Goal: Task Accomplishment & Management: Manage account settings

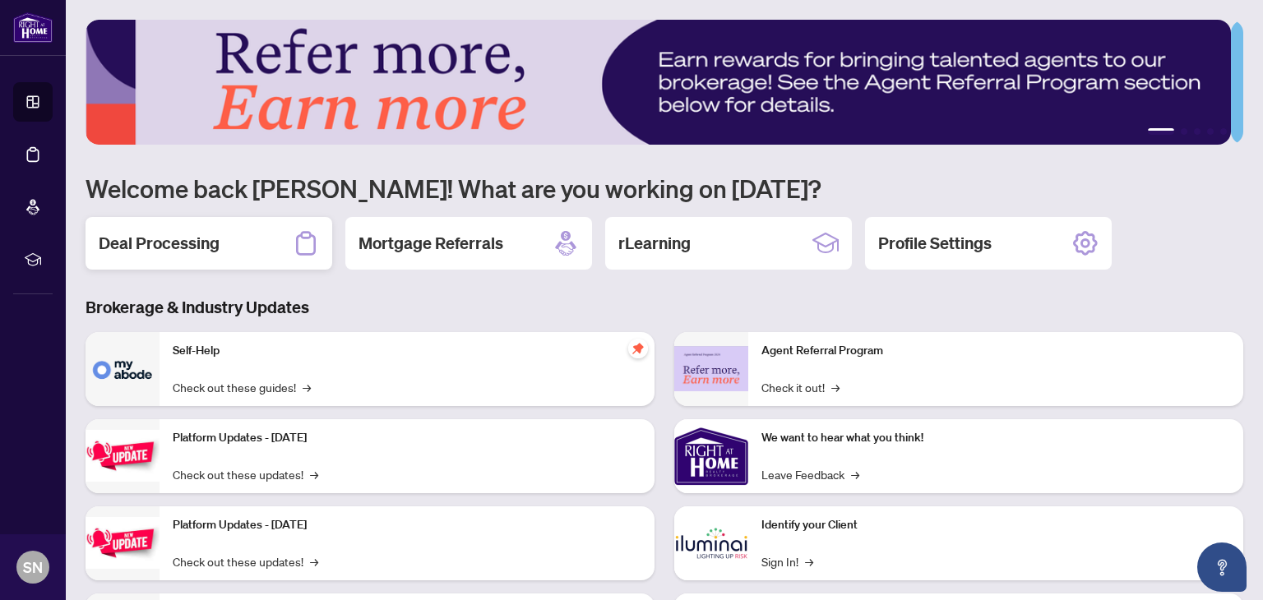
click at [201, 249] on h2 "Deal Processing" at bounding box center [159, 243] width 121 height 23
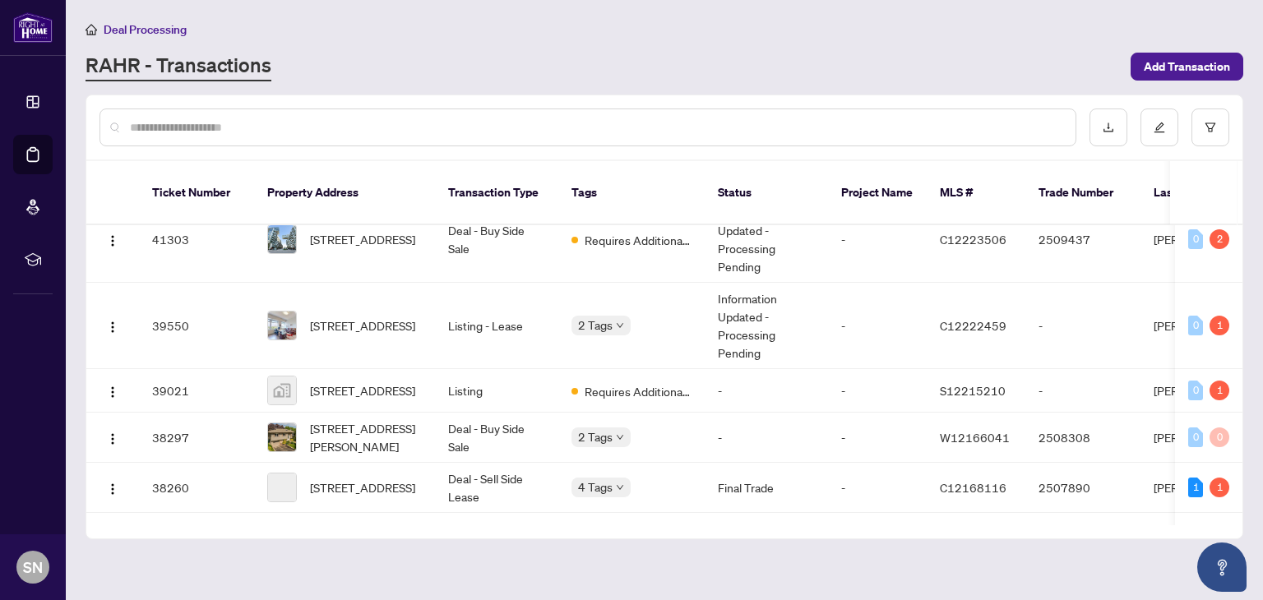
scroll to position [589, 0]
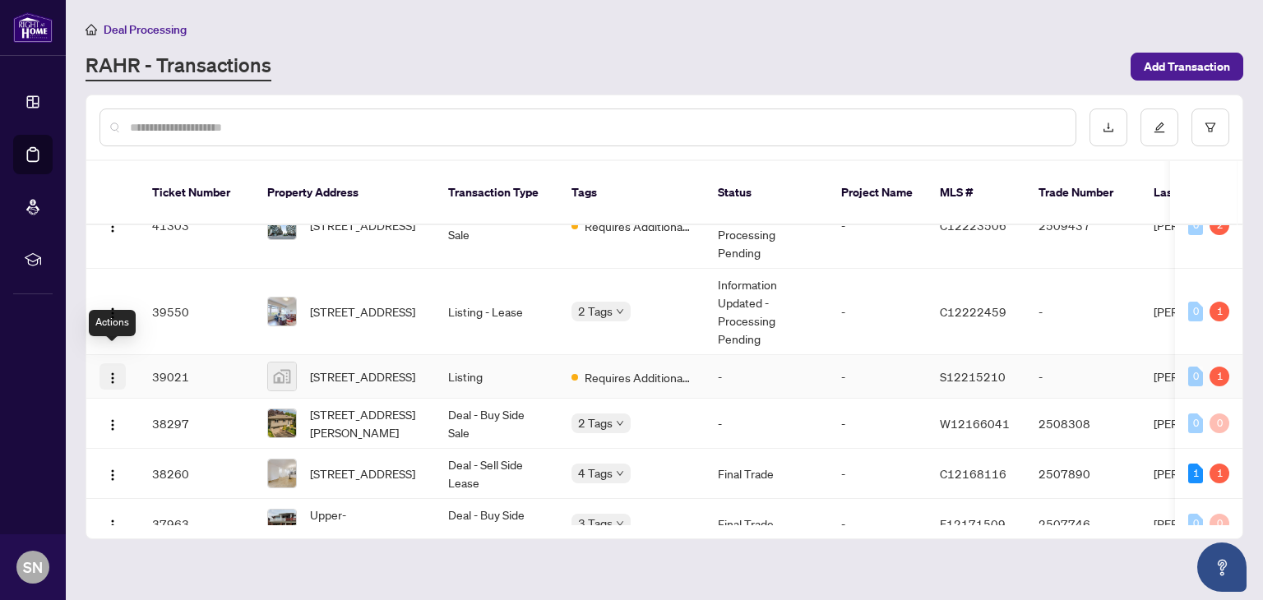
click at [109, 372] on img "button" at bounding box center [112, 378] width 13 height 13
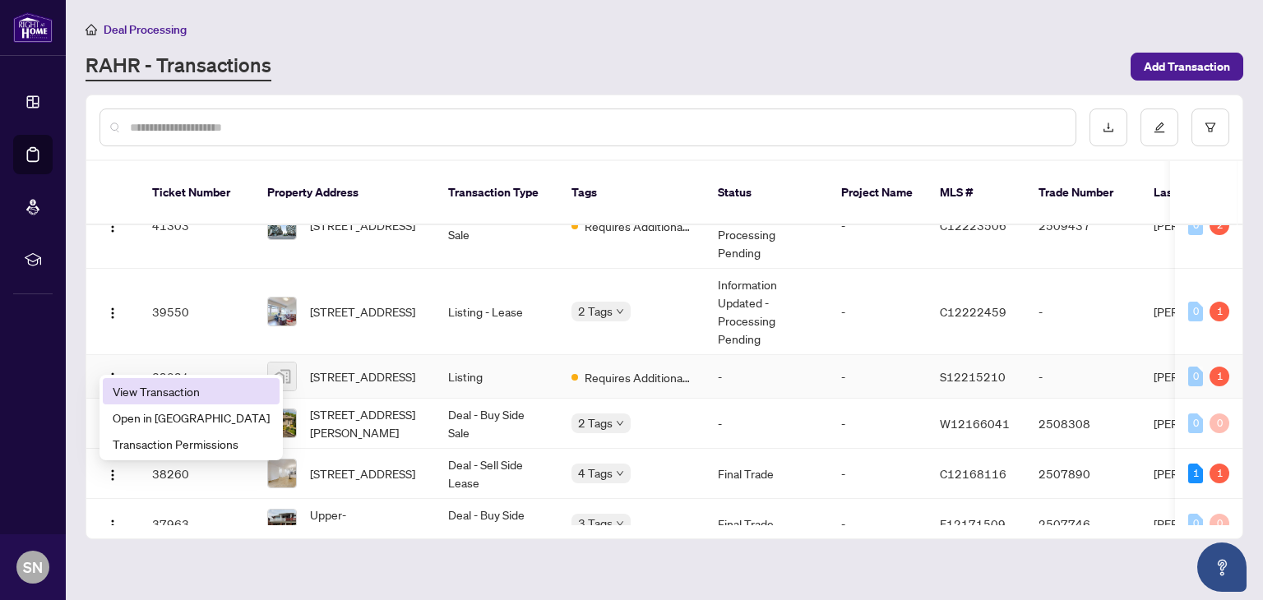
click at [136, 386] on span "View Transaction" at bounding box center [191, 391] width 157 height 18
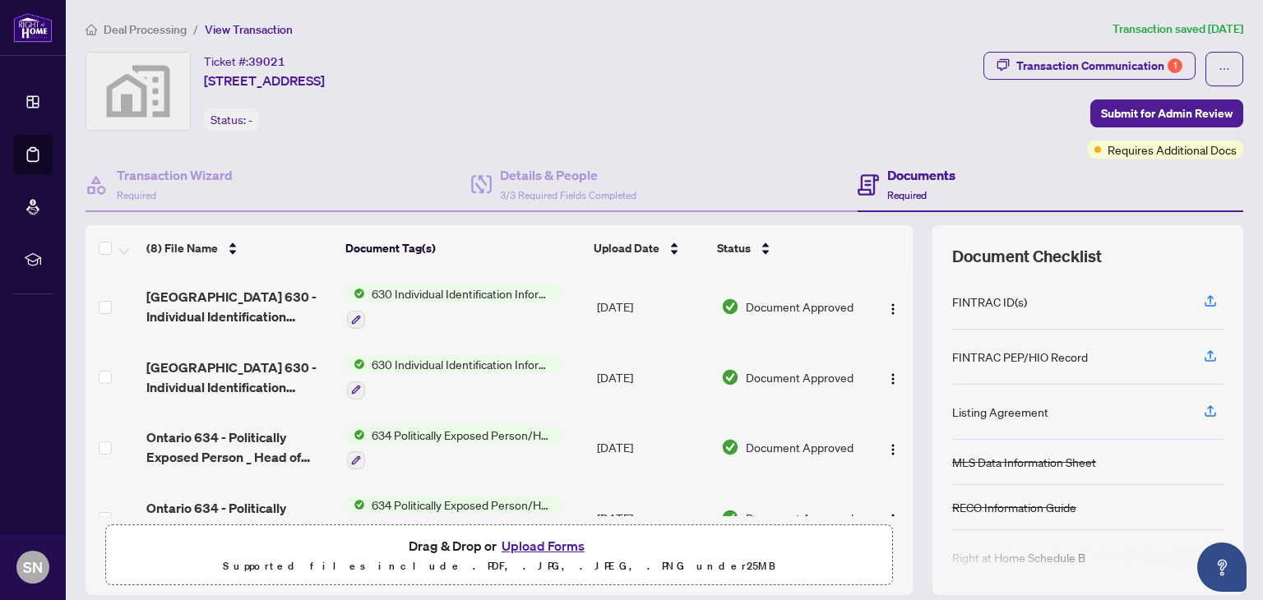
click at [525, 543] on button "Upload Forms" at bounding box center [543, 545] width 93 height 21
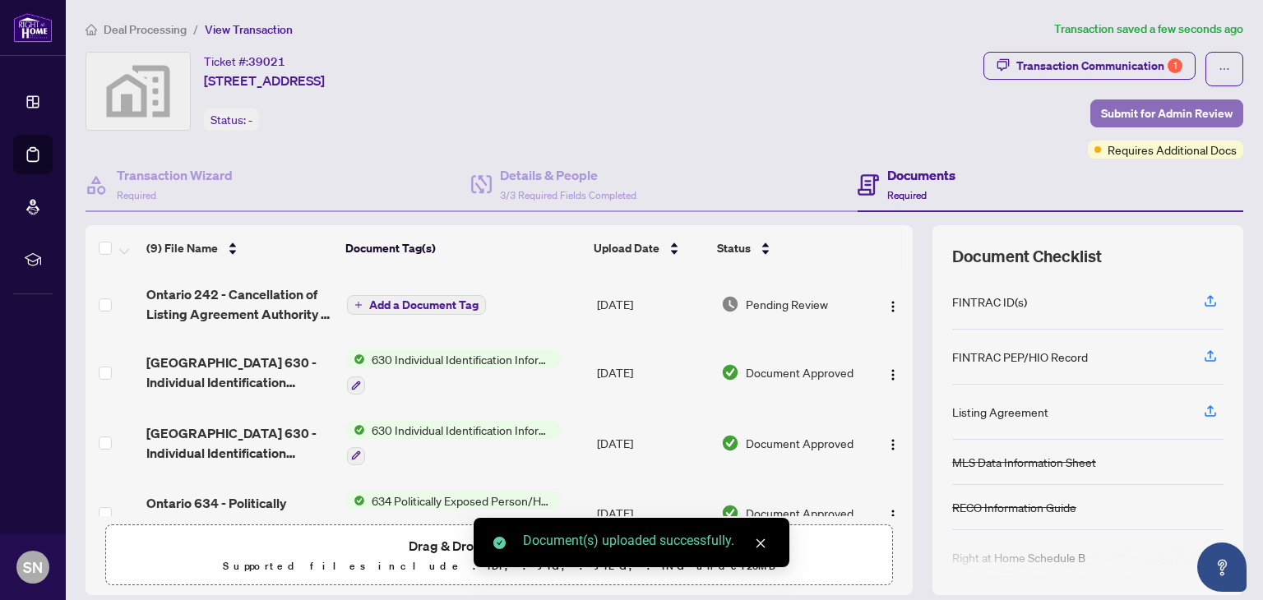
click at [1157, 110] on span "Submit for Admin Review" at bounding box center [1167, 113] width 132 height 26
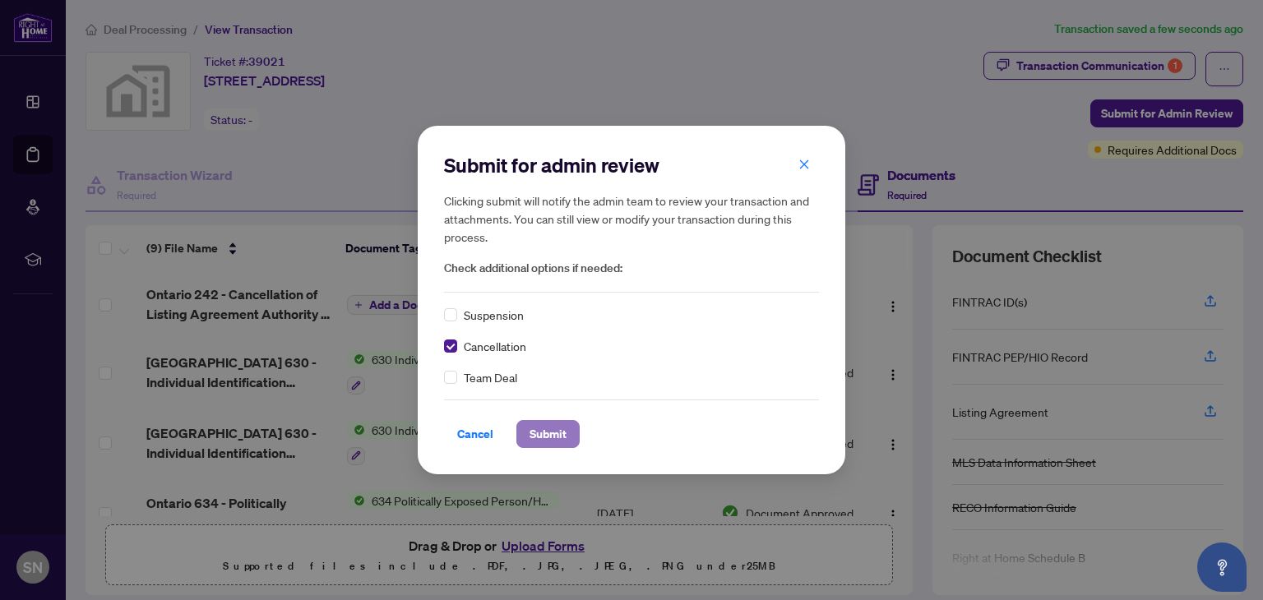
click at [533, 438] on span "Submit" at bounding box center [548, 434] width 37 height 26
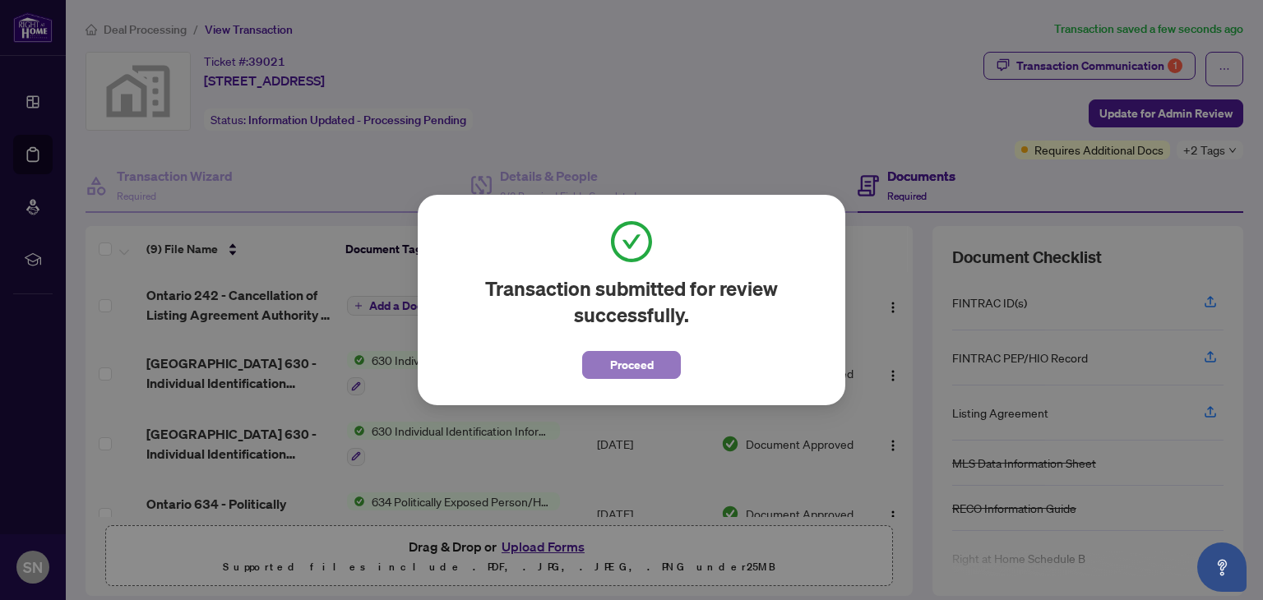
click at [611, 371] on button "Proceed" at bounding box center [631, 365] width 99 height 28
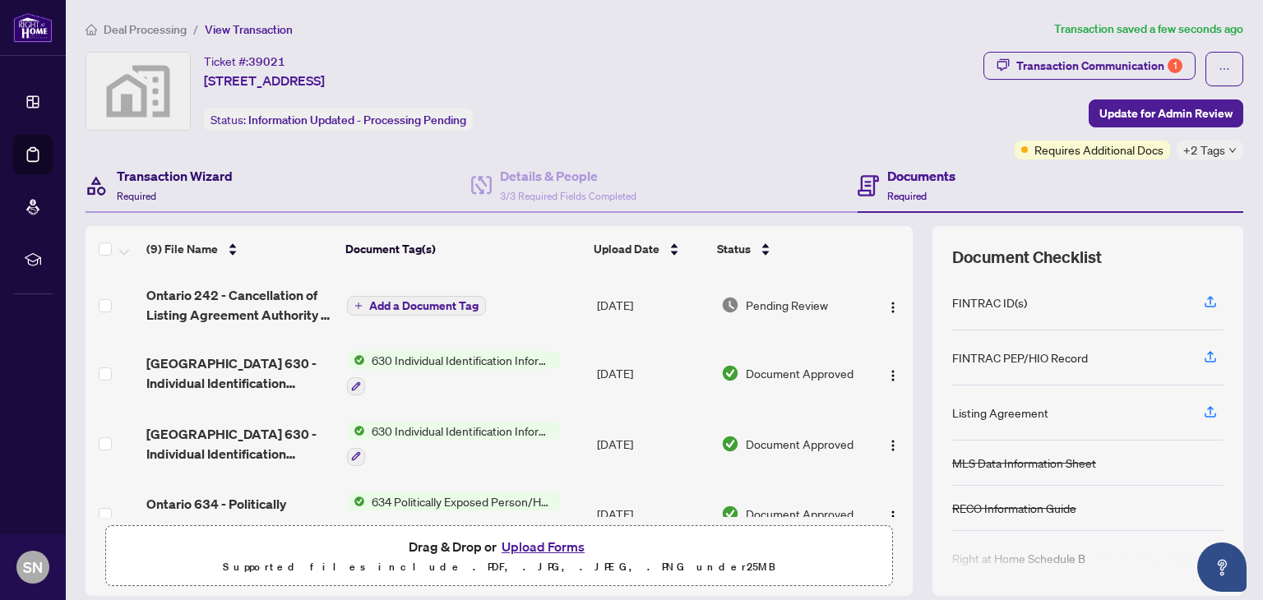
click at [201, 172] on h4 "Transaction Wizard" at bounding box center [175, 176] width 116 height 20
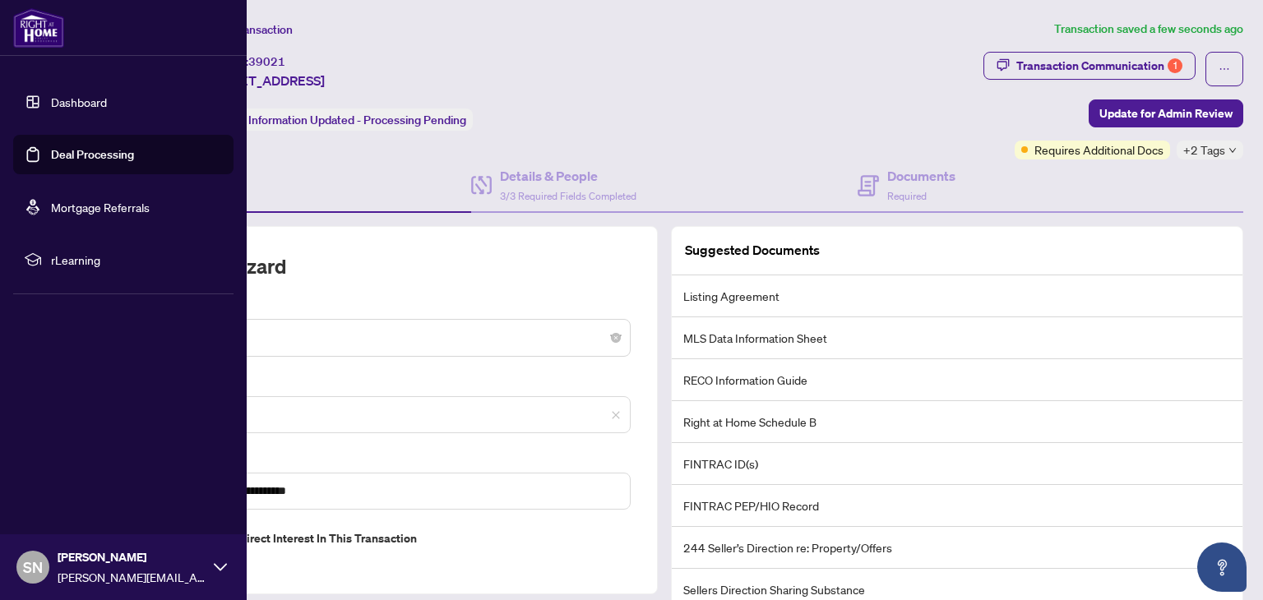
click at [51, 96] on link "Dashboard" at bounding box center [79, 102] width 56 height 15
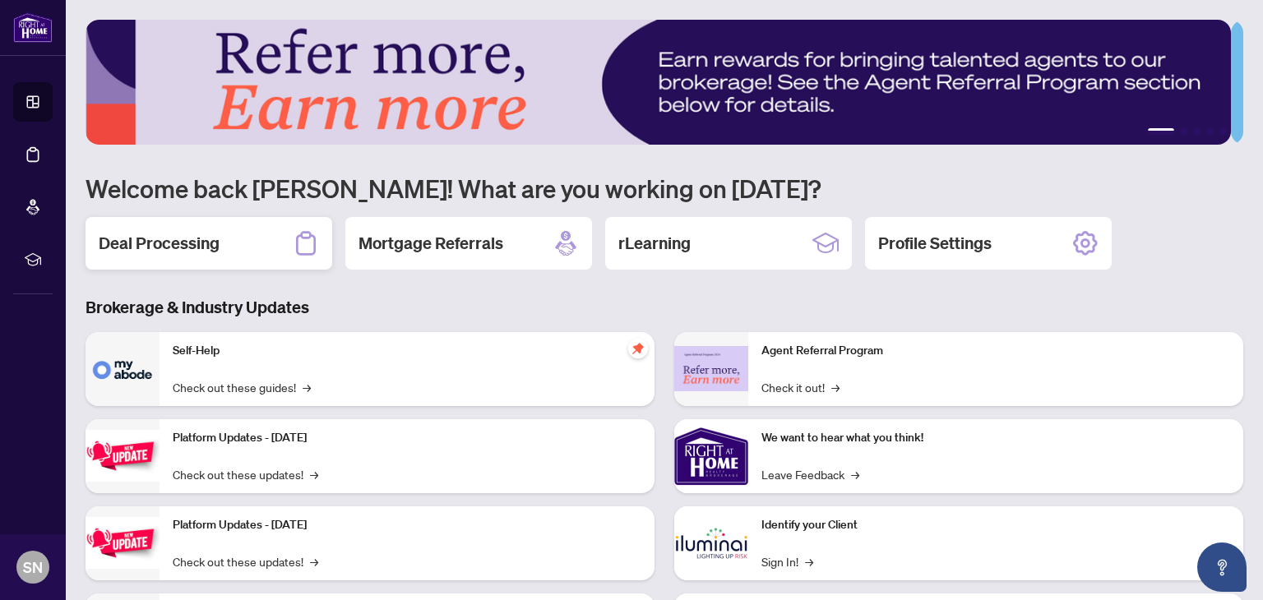
click at [201, 238] on h2 "Deal Processing" at bounding box center [159, 243] width 121 height 23
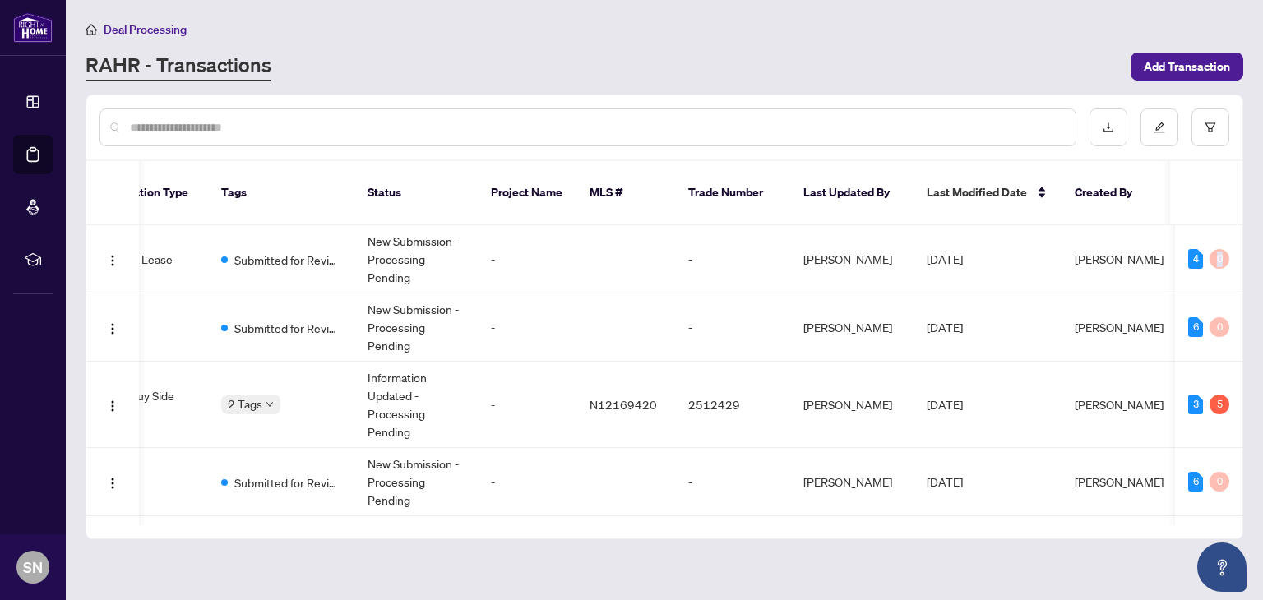
scroll to position [0, 455]
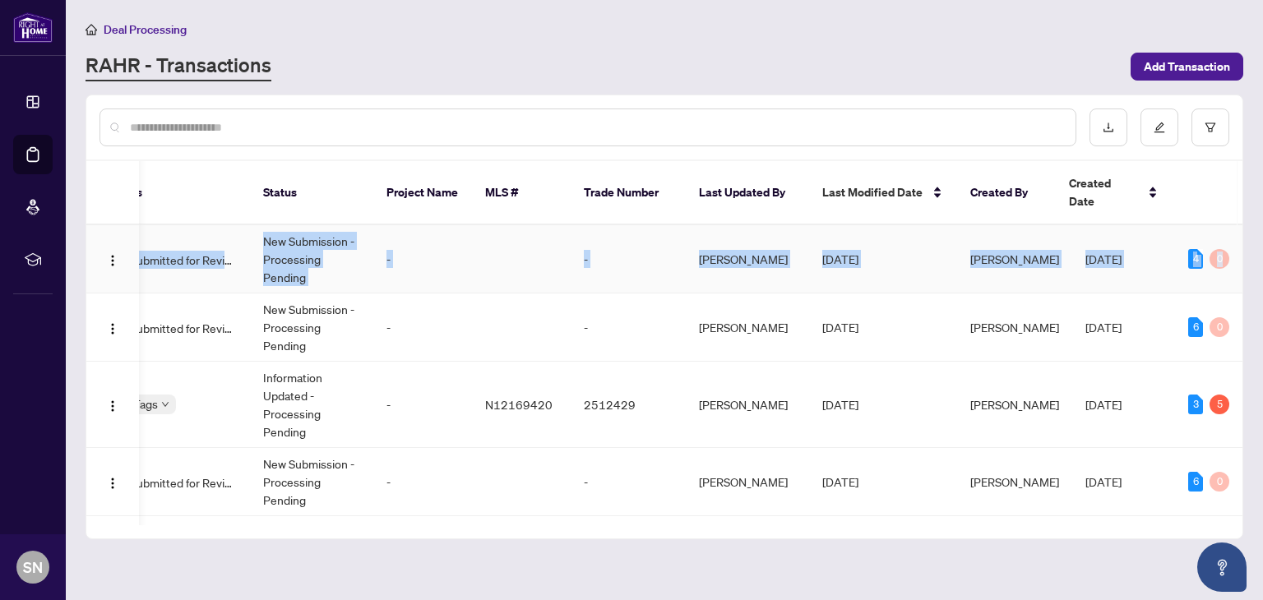
drag, startPoint x: 1237, startPoint y: 217, endPoint x: 1231, endPoint y: 271, distance: 53.8
click at [1231, 271] on td "4 0" at bounding box center [1208, 259] width 67 height 68
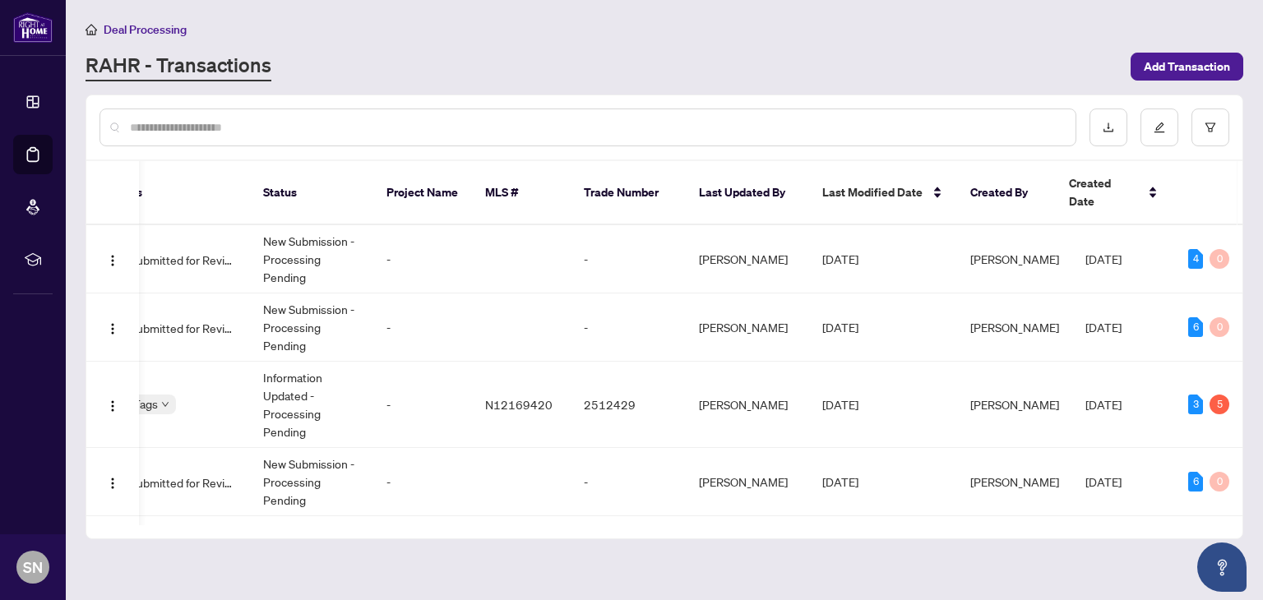
drag, startPoint x: 928, startPoint y: 499, endPoint x: 414, endPoint y: 561, distance: 517.6
click at [414, 561] on main "Deal Processing [PERSON_NAME] - Transactions Add Transaction Ticket Number Prop…" at bounding box center [664, 300] width 1197 height 600
drag, startPoint x: 111, startPoint y: 506, endPoint x: 99, endPoint y: 509, distance: 12.8
click at [99, 509] on div "Ticket Number Property Address Transaction Type Tags Status Project Name MLS # …" at bounding box center [664, 349] width 1156 height 377
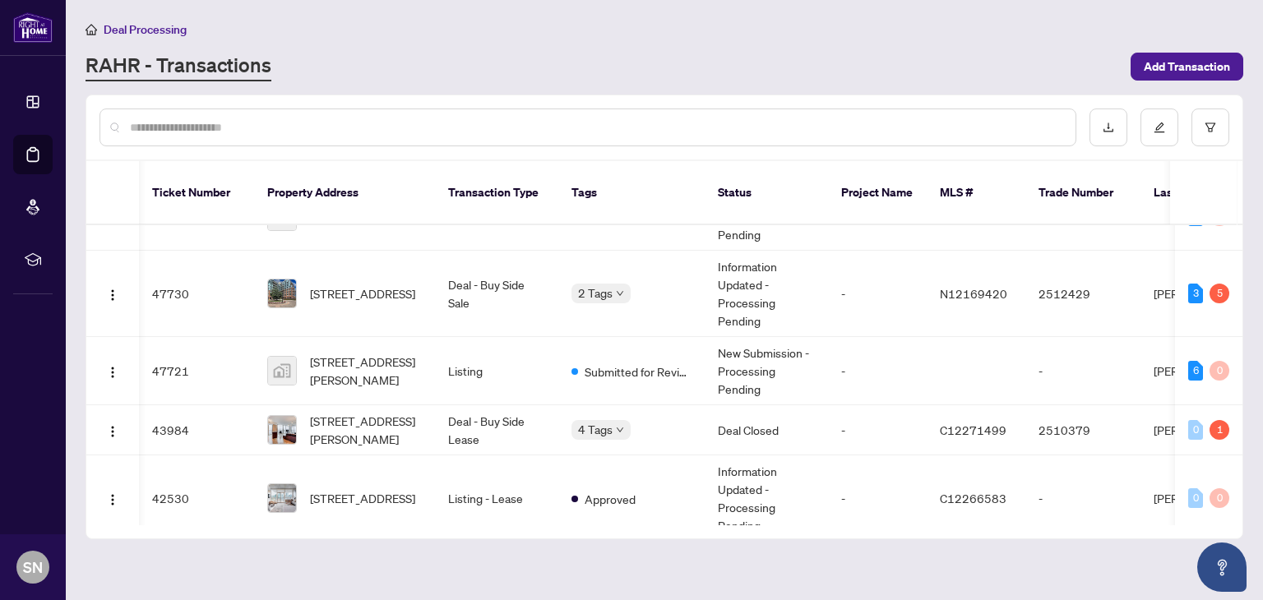
scroll to position [0, 260]
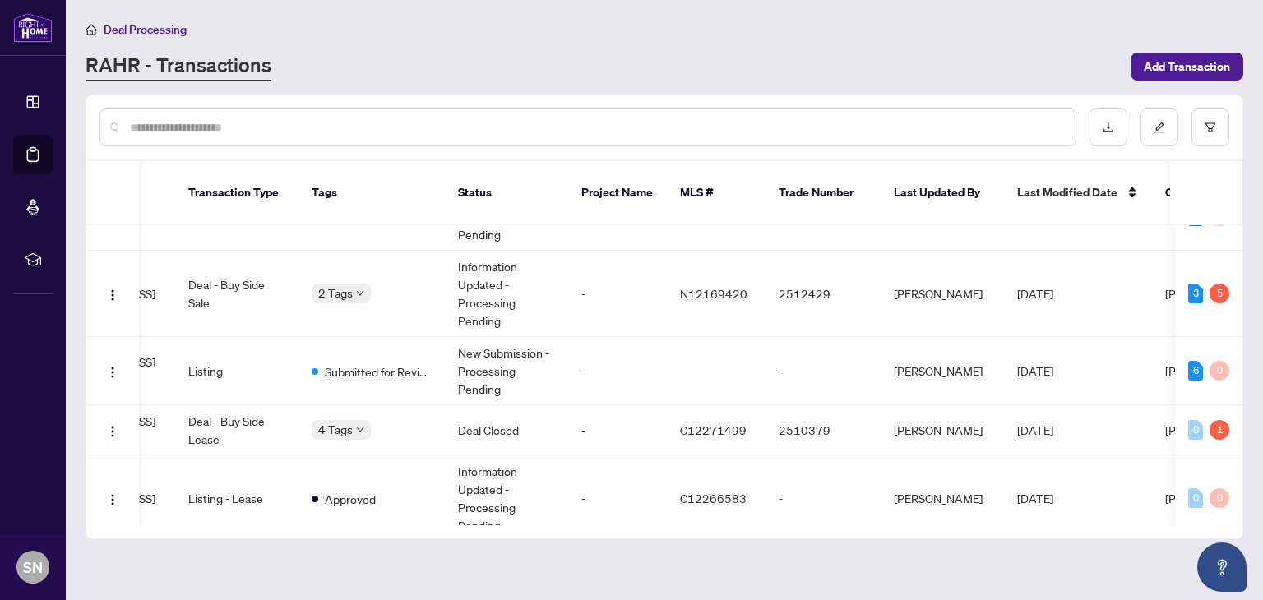
drag, startPoint x: 1237, startPoint y: 244, endPoint x: 1244, endPoint y: 296, distance: 52.3
click at [1244, 296] on main "Deal Processing [PERSON_NAME] - Transactions Add Transaction Ticket Number Prop…" at bounding box center [664, 300] width 1197 height 600
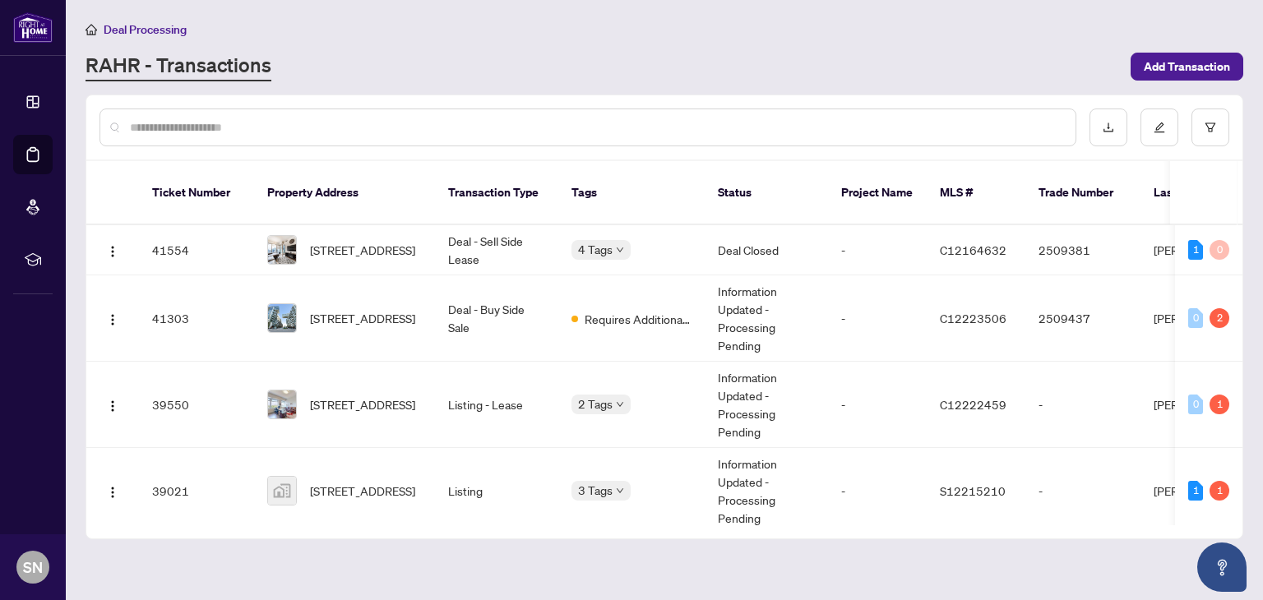
scroll to position [509, 0]
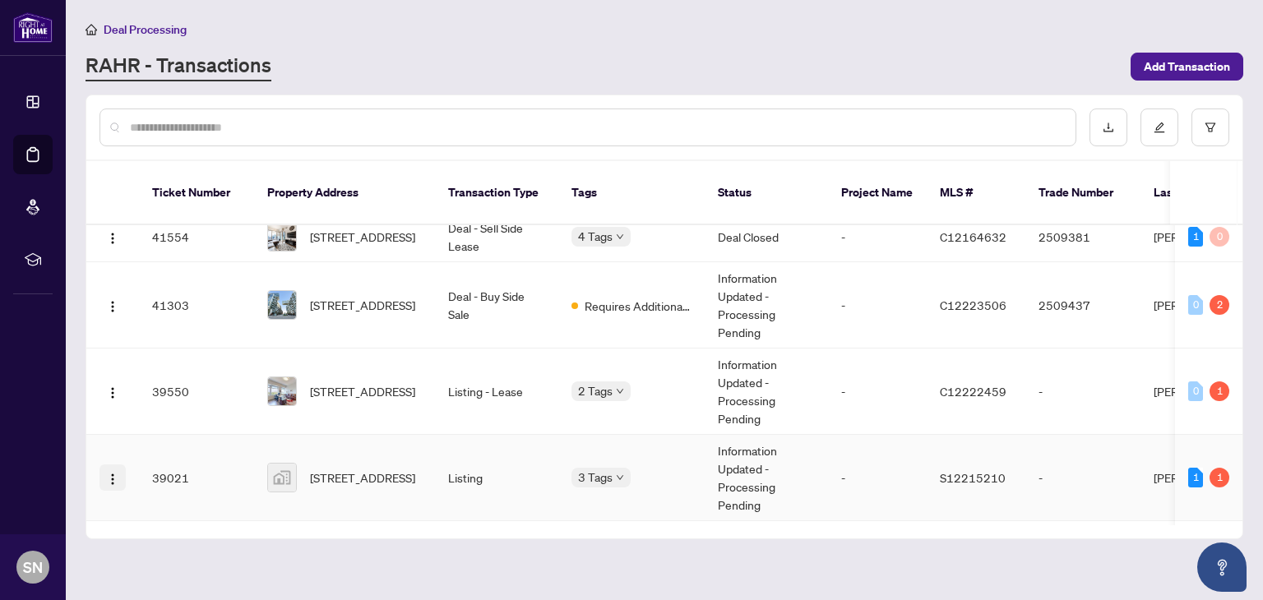
click at [108, 473] on img "button" at bounding box center [112, 479] width 13 height 13
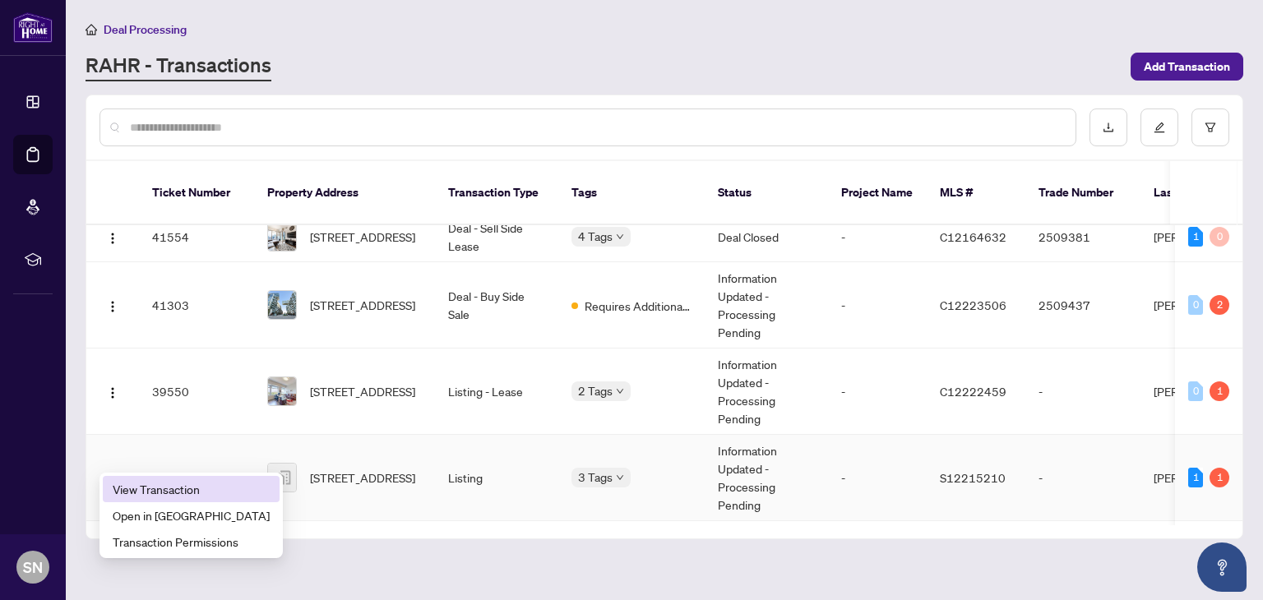
click at [153, 480] on span "View Transaction" at bounding box center [191, 489] width 157 height 18
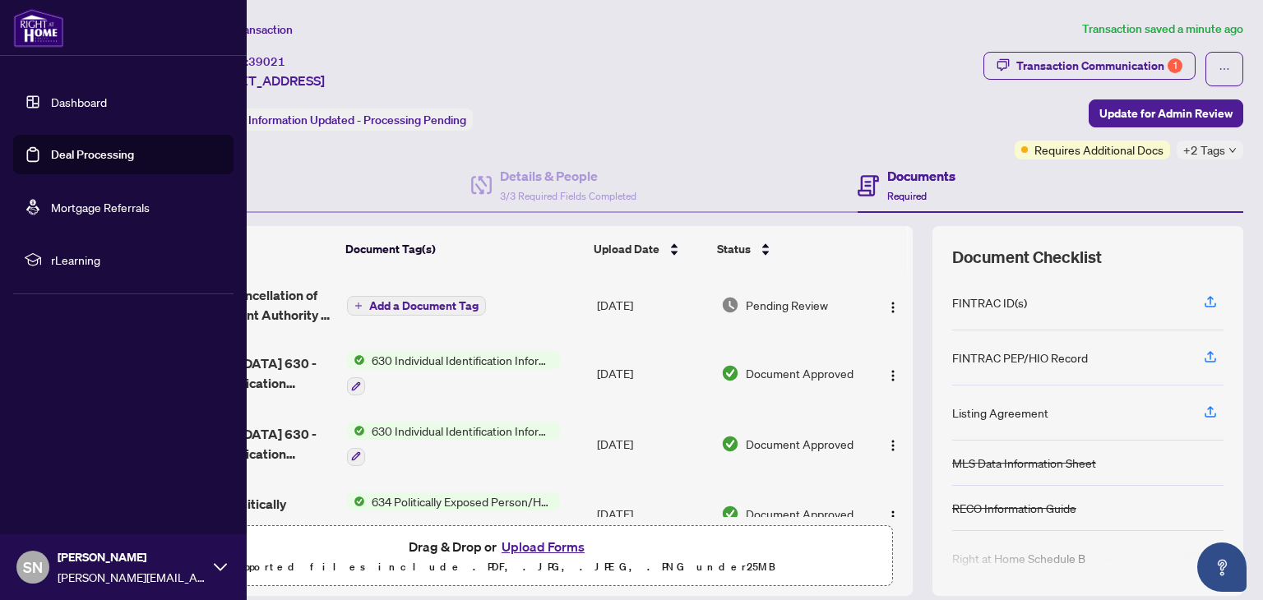
click at [64, 100] on link "Dashboard" at bounding box center [79, 102] width 56 height 15
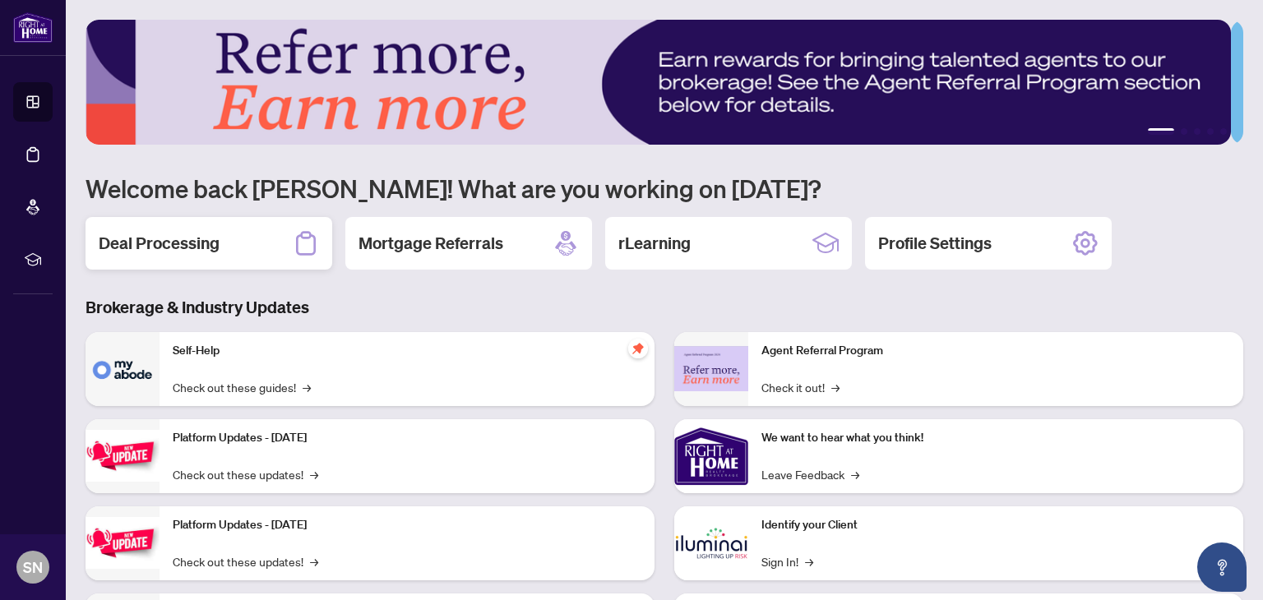
click at [194, 245] on h2 "Deal Processing" at bounding box center [159, 243] width 121 height 23
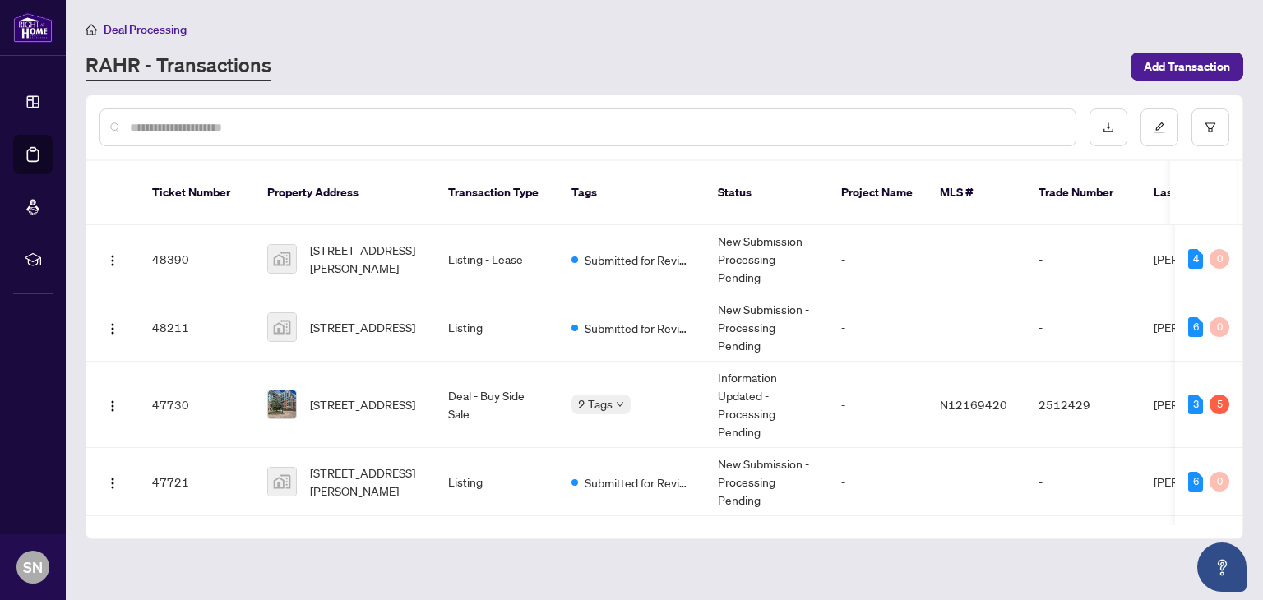
click at [278, 122] on input "text" at bounding box center [596, 127] width 932 height 18
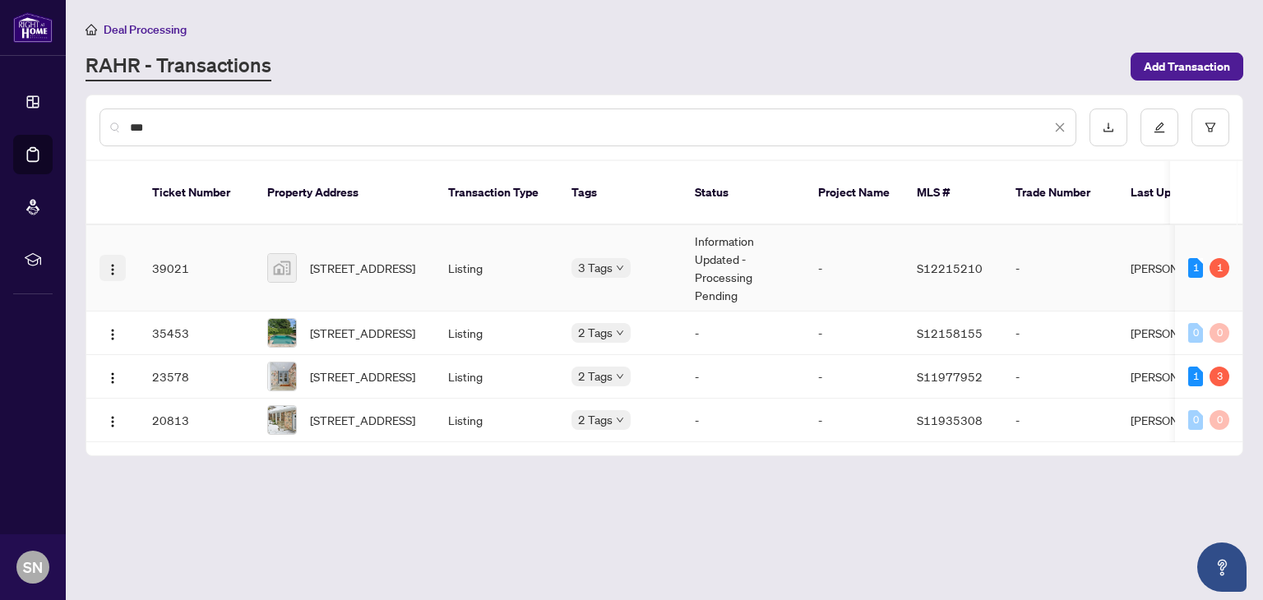
type input "***"
click at [119, 255] on button "button" at bounding box center [112, 268] width 26 height 26
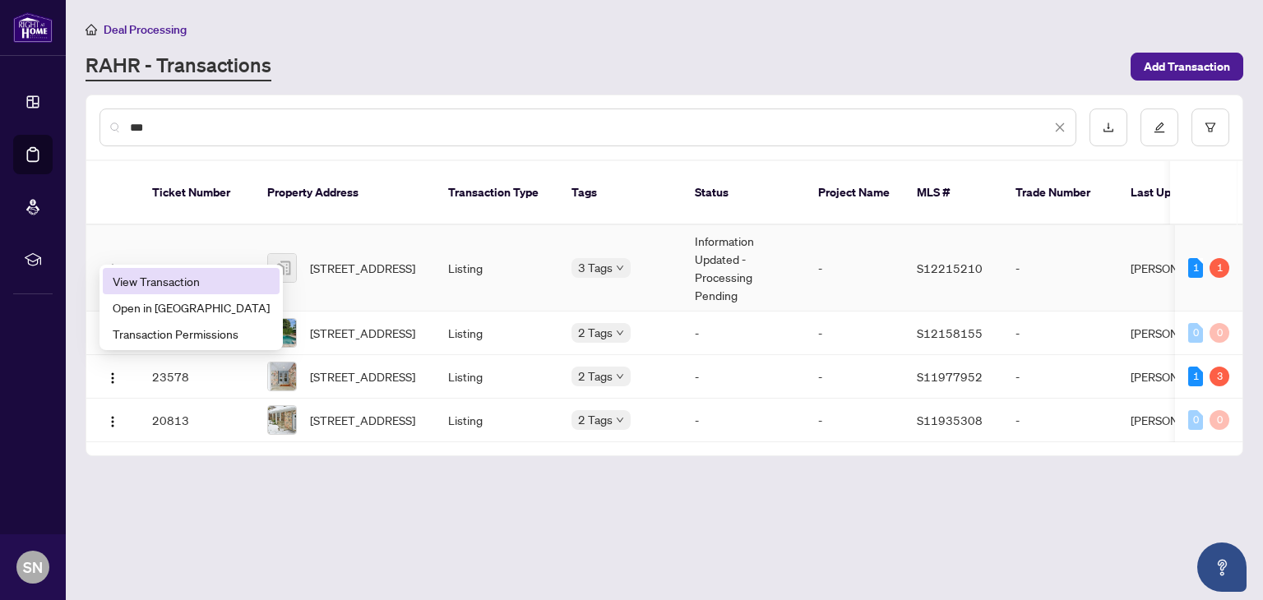
click at [151, 284] on span "View Transaction" at bounding box center [191, 281] width 157 height 18
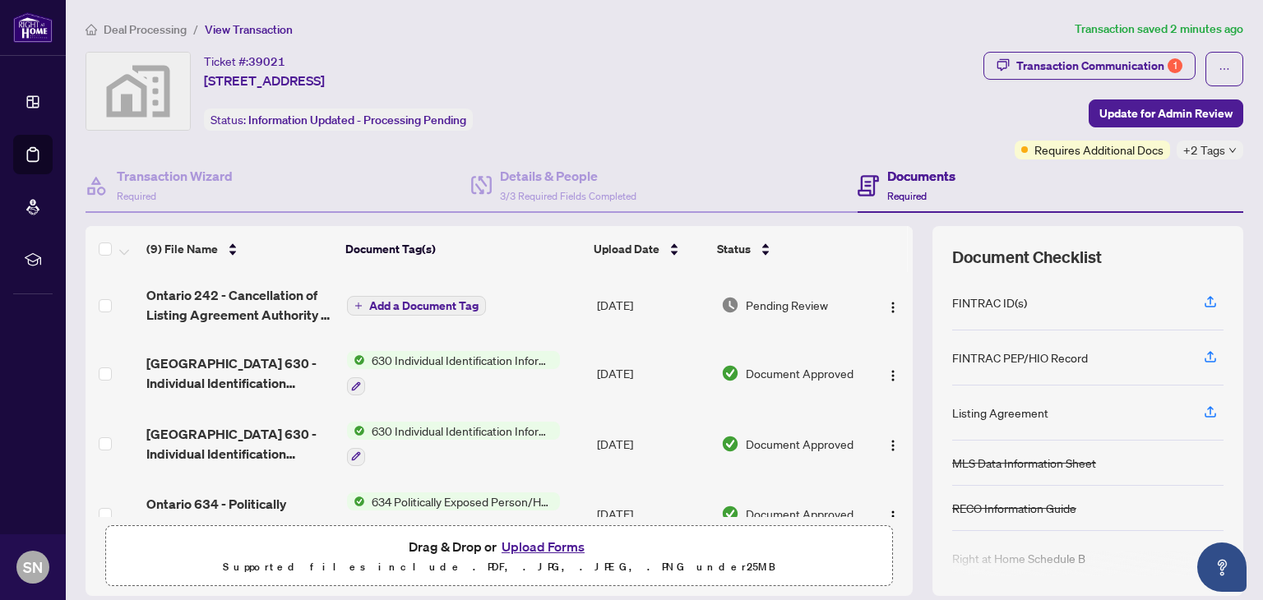
click at [260, 294] on span "Ontario 242 - Cancellation of Listing Agreement Authority to Offer for Sale 1.p…" at bounding box center [239, 304] width 187 height 39
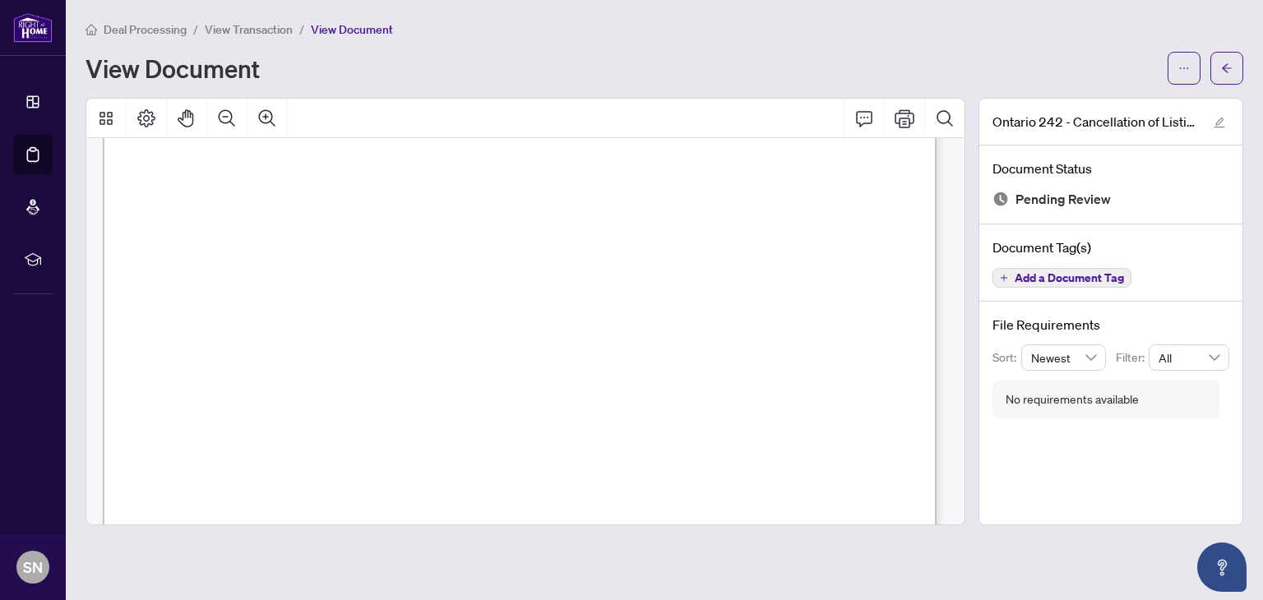
scroll to position [527, 0]
click at [1224, 71] on icon "arrow-left" at bounding box center [1227, 68] width 12 height 12
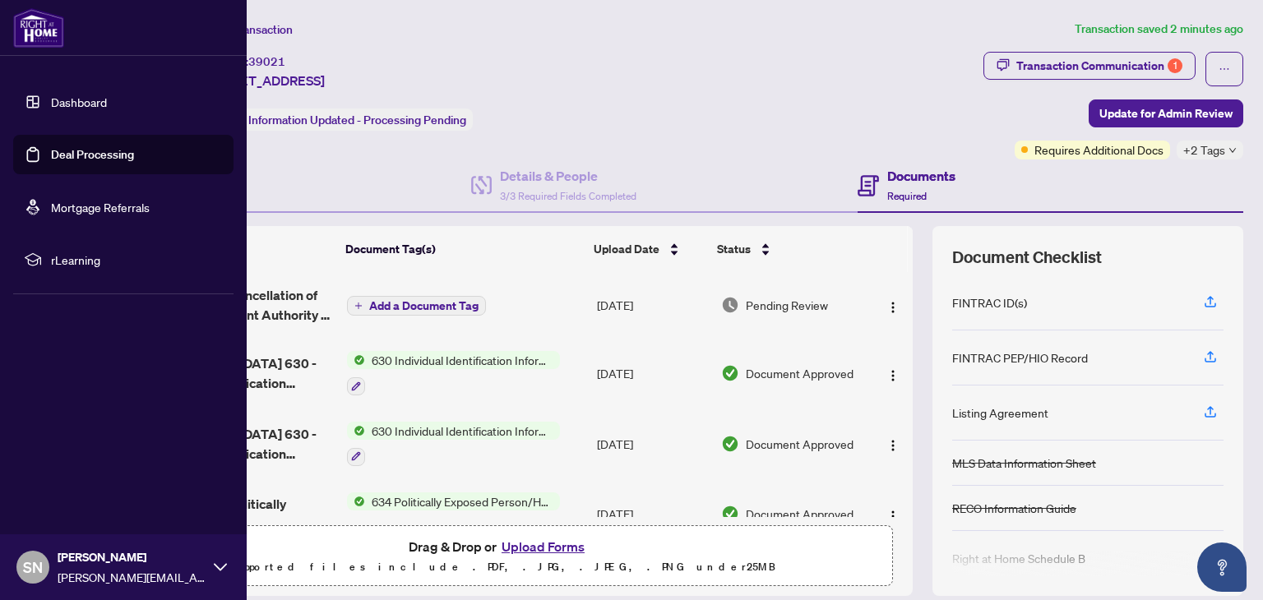
click at [28, 23] on img at bounding box center [38, 27] width 51 height 39
